Goal: Task Accomplishment & Management: Use online tool/utility

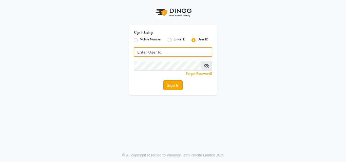
type input "looks21salon"
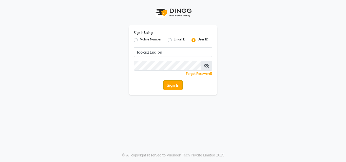
click at [170, 86] on button "Sign In" at bounding box center [172, 86] width 19 height 10
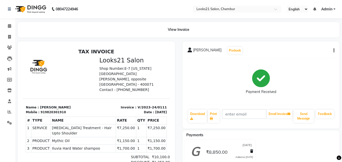
click at [168, 28] on div "View Invoice" at bounding box center [179, 29] width 322 height 15
